Goal: Information Seeking & Learning: Learn about a topic

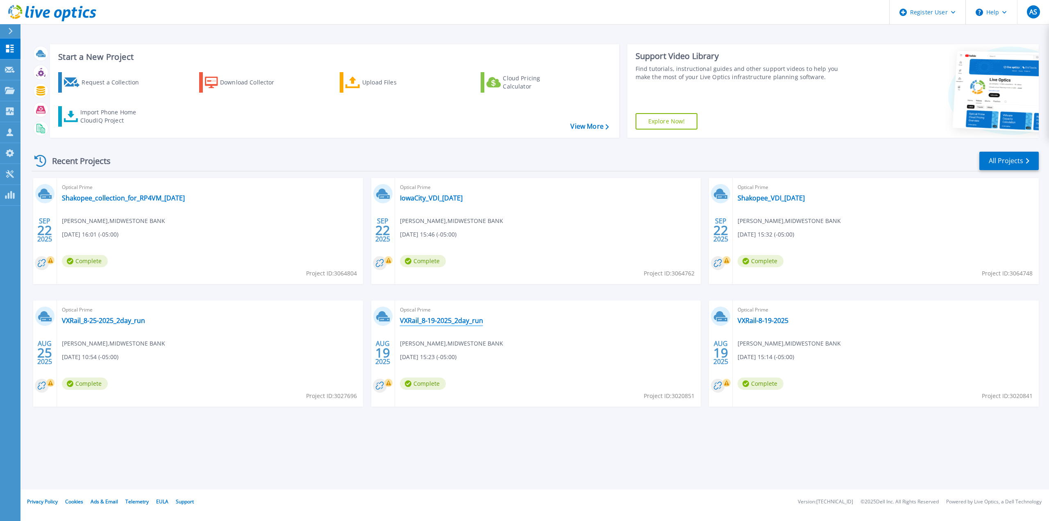
click at [307, 152] on link "VXRail_8-19-2025_2day_run" at bounding box center [441, 320] width 83 height 8
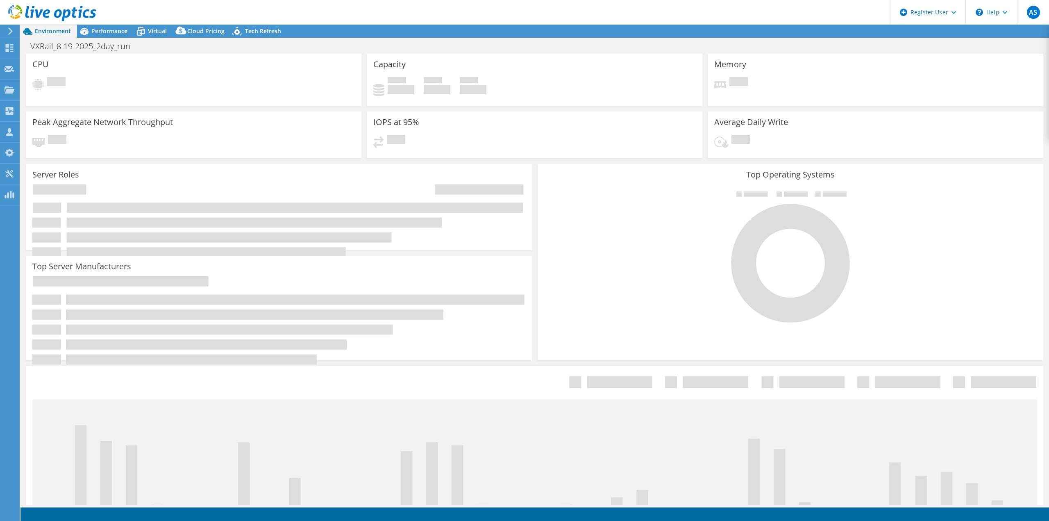
select select "USD"
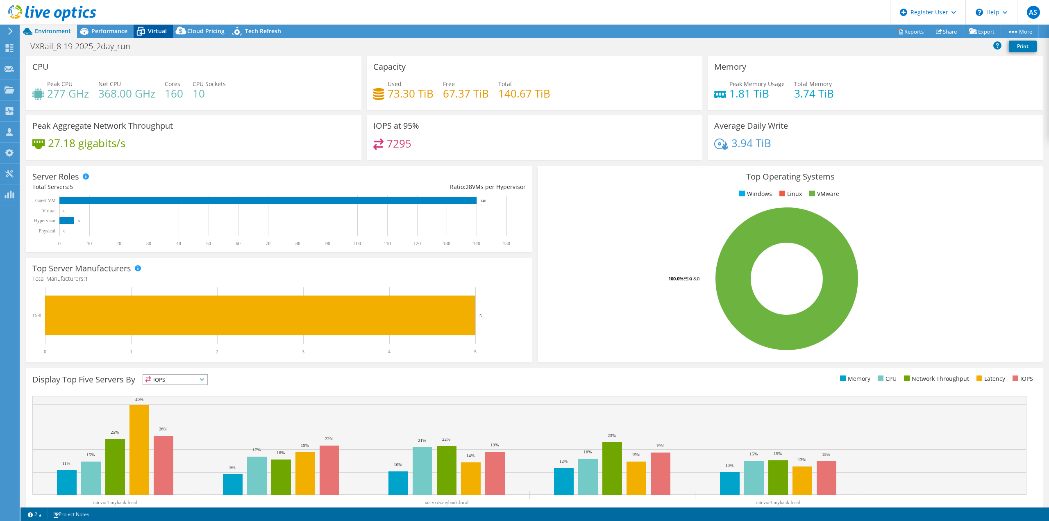
click at [149, 34] on span "Virtual" at bounding box center [157, 31] width 19 height 8
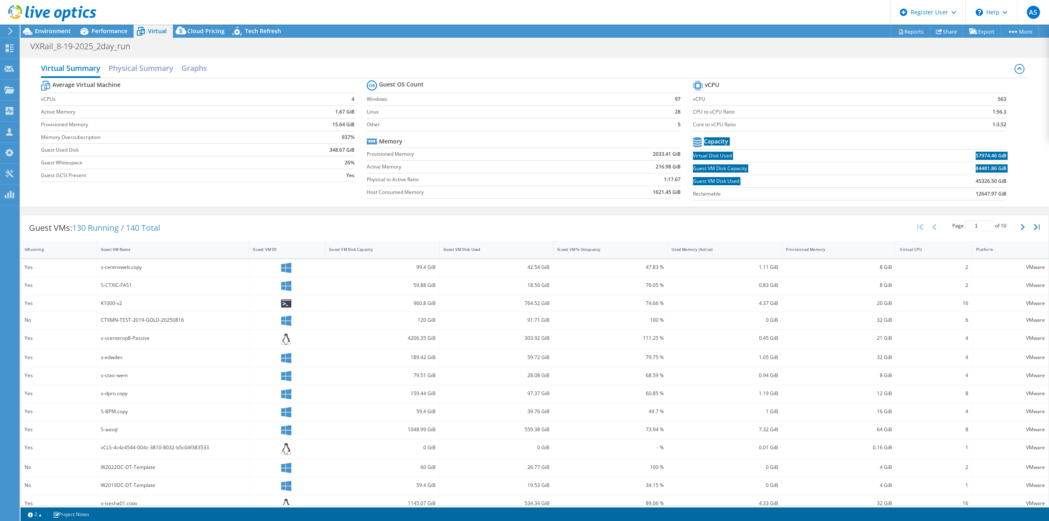
drag, startPoint x: 966, startPoint y: 180, endPoint x: 1023, endPoint y: 180, distance: 56.9
click at [1023, 180] on div "Virtual Summary Physical Summary Graphs Average Virtual Machine vCPUs 4 Active …" at bounding box center [534, 132] width 1028 height 149
click at [1016, 178] on div "Average Virtual Machine vCPUs 4 Active Memory 1.67 GiB Provisioned Memory 15.64…" at bounding box center [534, 141] width 987 height 126
click at [98, 28] on span "Performance" at bounding box center [109, 31] width 36 height 8
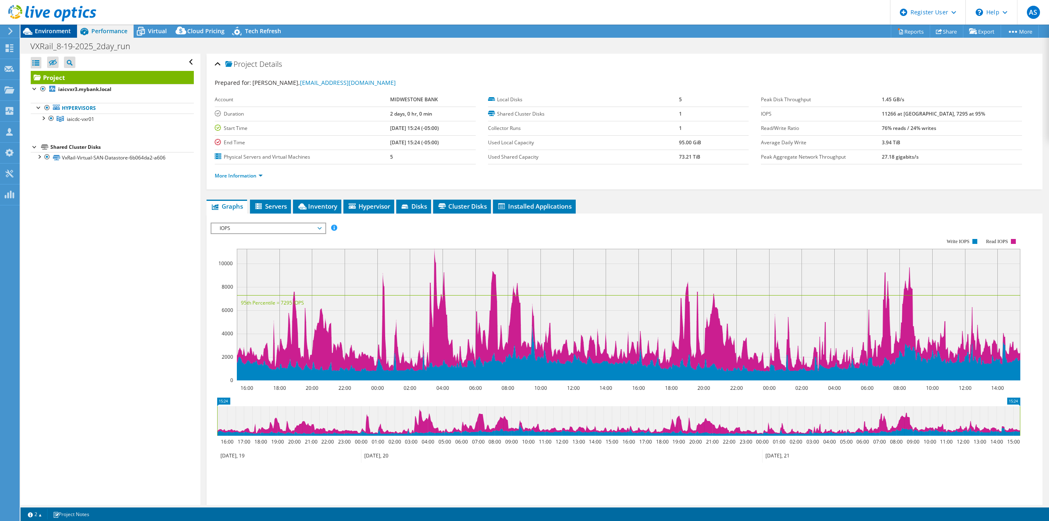
click at [52, 32] on span "Environment" at bounding box center [53, 31] width 36 height 8
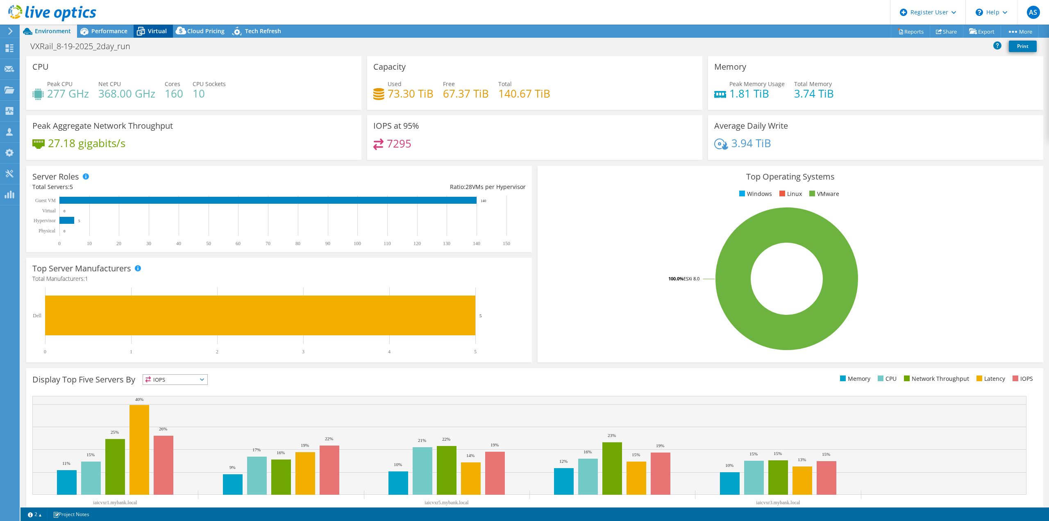
click at [152, 29] on span "Virtual" at bounding box center [157, 31] width 19 height 8
